Goal: Information Seeking & Learning: Compare options

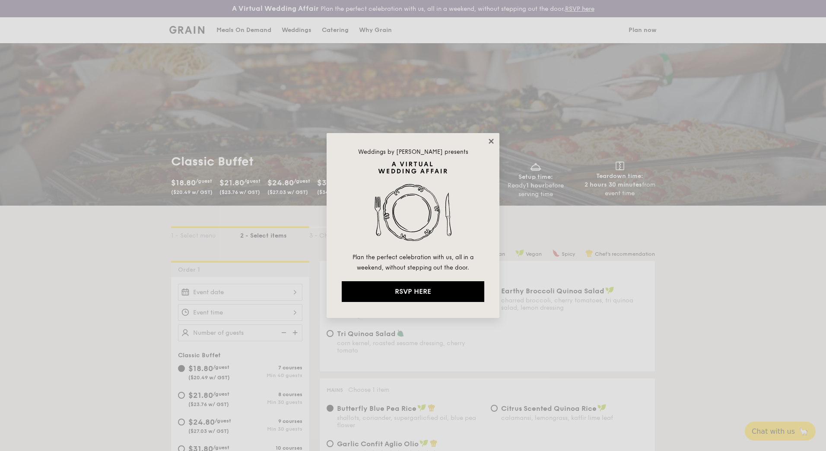
click at [491, 141] on icon at bounding box center [490, 141] width 5 height 5
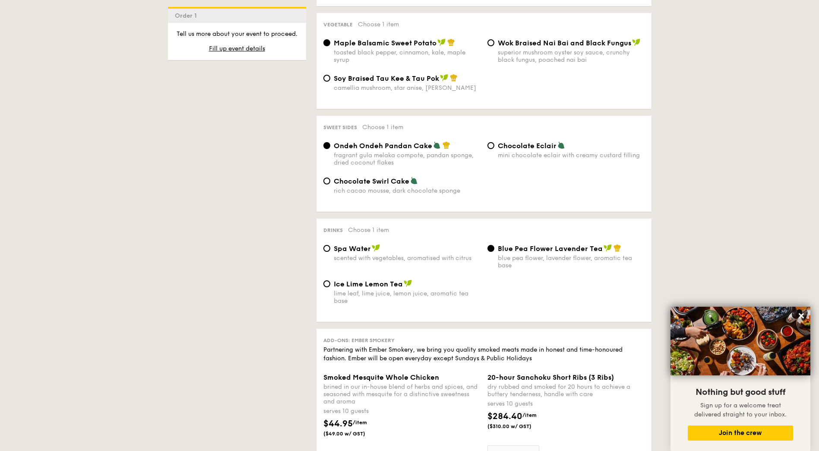
scroll to position [691, 0]
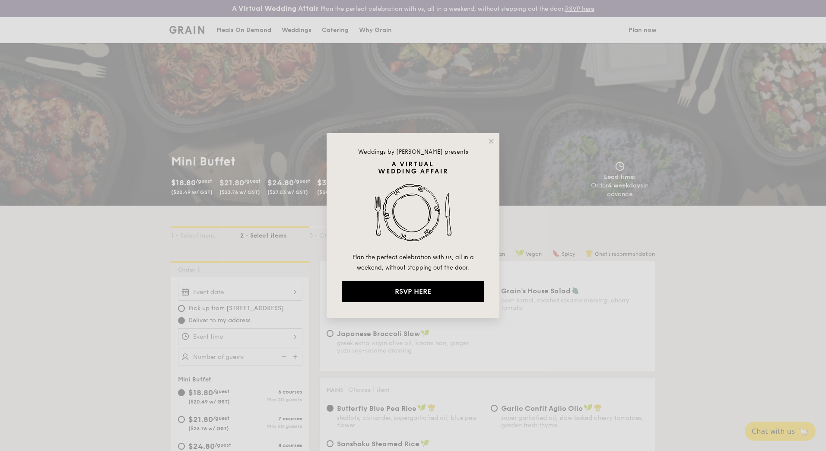
click at [495, 142] on div "Weddings by [PERSON_NAME] presents Plan the perfect celebration with us, all in…" at bounding box center [413, 225] width 173 height 185
click at [493, 141] on icon at bounding box center [491, 141] width 8 height 8
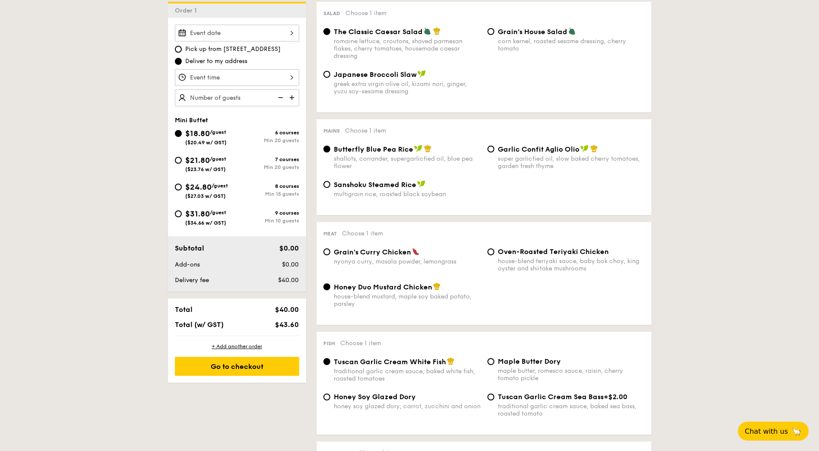
scroll to position [302, 0]
